Goal: Task Accomplishment & Management: Manage account settings

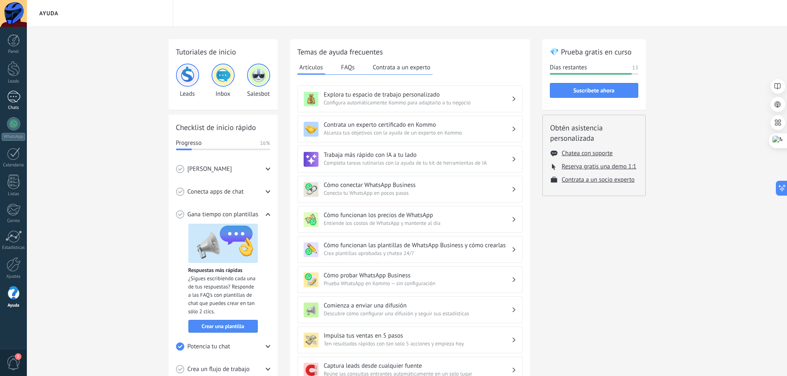
click at [12, 100] on div at bounding box center [13, 97] width 13 height 12
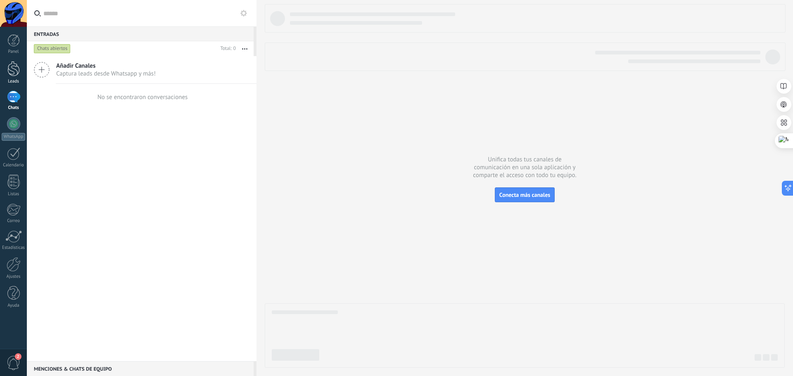
click at [13, 74] on div at bounding box center [13, 68] width 12 height 15
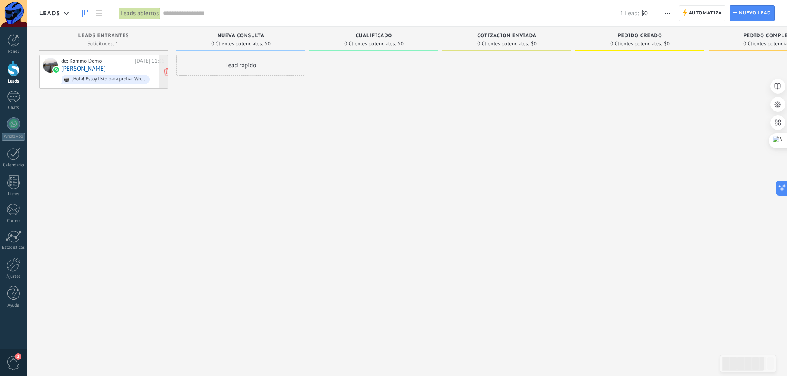
click at [107, 70] on div "de: Kommo Demo [DATE] 11:36 [PERSON_NAME] ¡Hola! Estoy listo para probar WhatsA…" at bounding box center [112, 72] width 103 height 28
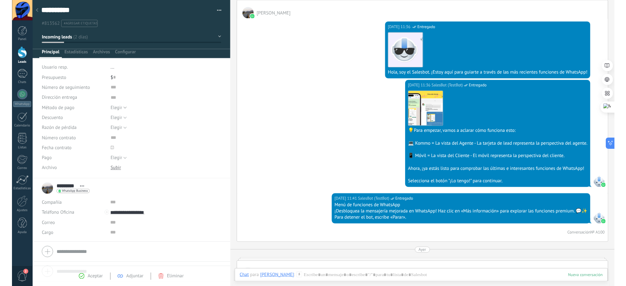
scroll to position [128, 0]
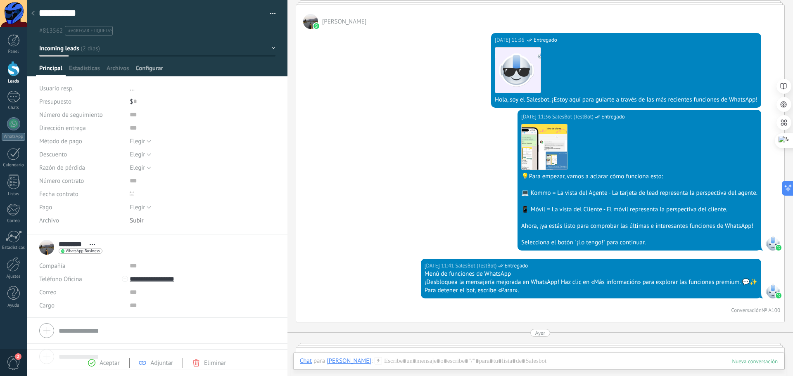
click at [146, 67] on span "Configurar" at bounding box center [148, 70] width 27 height 12
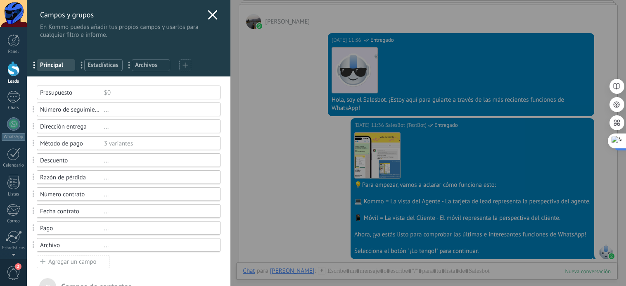
type textarea "**********"
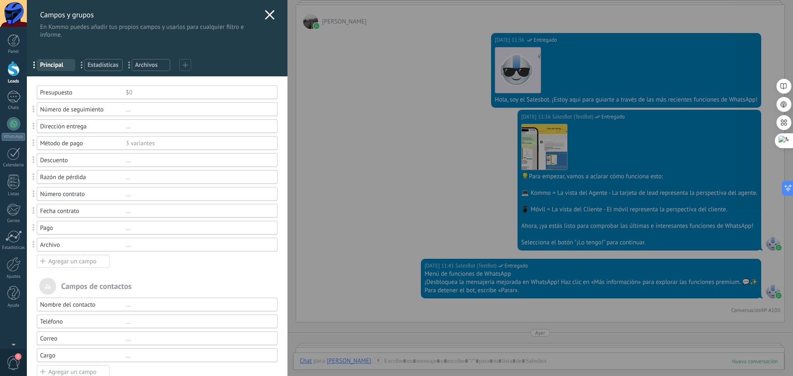
scroll to position [12, 0]
click at [434, 182] on div "Campos y grupos En Kommo puedes añadir tus propios campos y usarlos para cualqu…" at bounding box center [410, 188] width 766 height 376
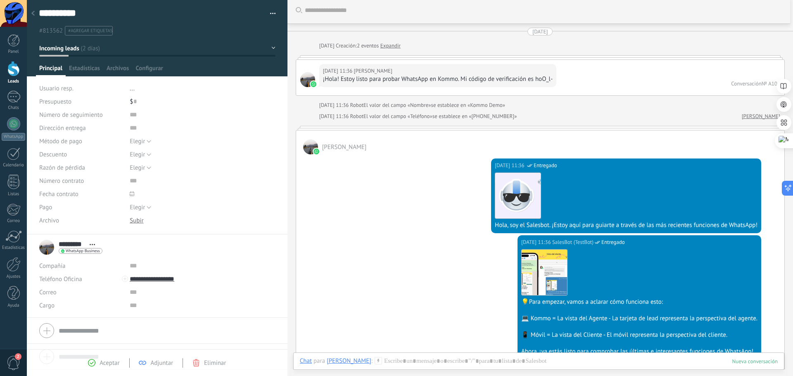
scroll to position [0, 0]
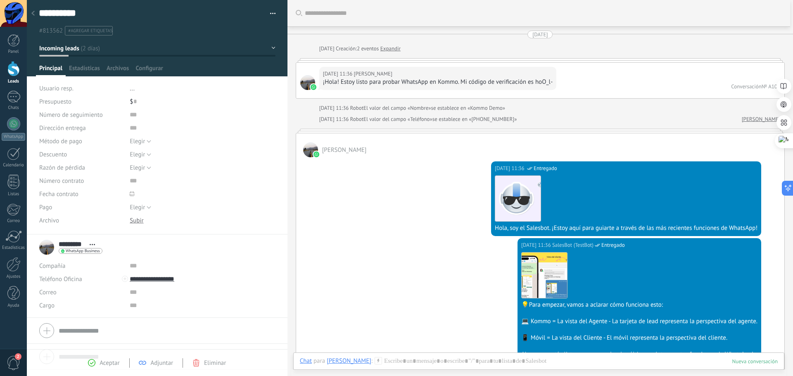
click at [321, 131] on div at bounding box center [540, 131] width 489 height 4
click at [333, 63] on div "[DATE] 11:36 [PERSON_NAME] ¡Hola! Estoy listo para probar WhatsApp en Kommo. Mi…" at bounding box center [540, 81] width 488 height 36
click at [265, 10] on button "button" at bounding box center [270, 13] width 12 height 12
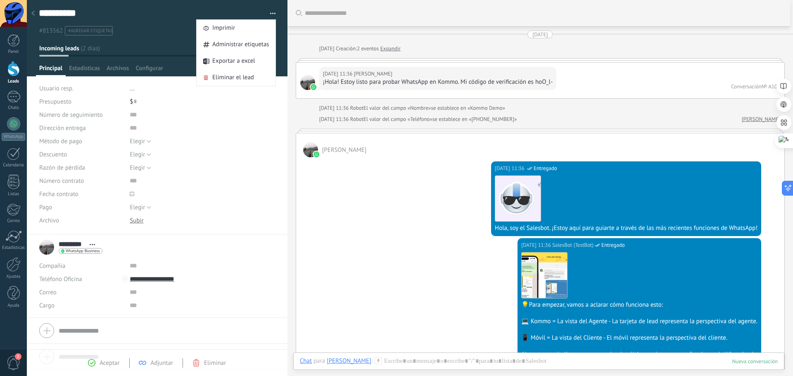
click at [94, 50] on button "Incoming leads" at bounding box center [157, 48] width 236 height 15
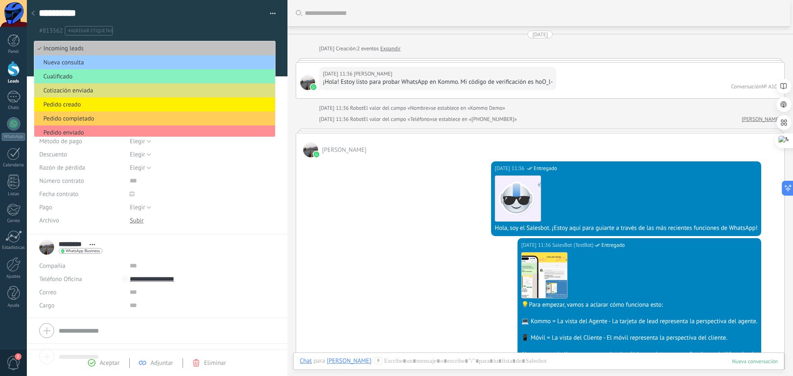
click at [186, 204] on div "Elegir Completo Déposito [GEOGRAPHIC_DATA]" at bounding box center [202, 207] width 145 height 13
